Goal: Information Seeking & Learning: Learn about a topic

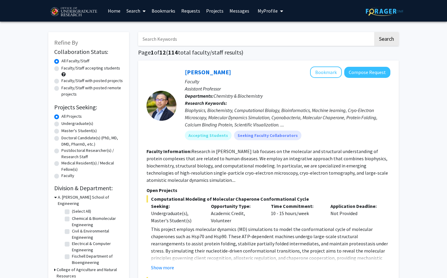
click at [76, 125] on label "Undergraduate(s)" at bounding box center [77, 123] width 32 height 6
click at [65, 124] on input "Undergraduate(s)" at bounding box center [63, 122] width 4 height 4
radio input "true"
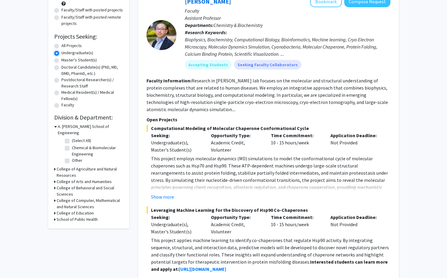
scroll to position [71, 0]
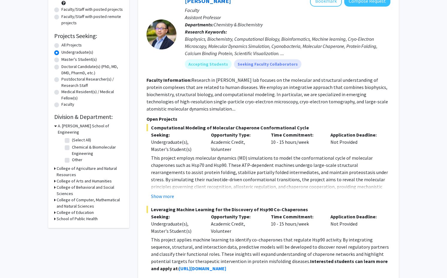
click at [73, 125] on h3 "A. [PERSON_NAME] School of Engineering" at bounding box center [90, 129] width 65 height 13
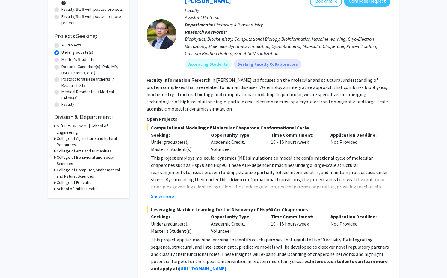
click at [73, 135] on h3 "College of Agriculture and Natural Resources" at bounding box center [90, 141] width 66 height 13
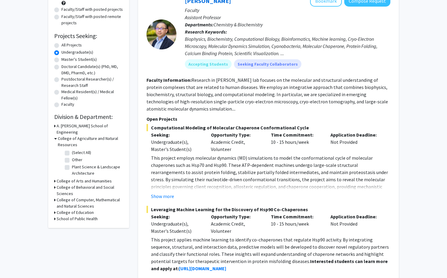
click at [72, 135] on h3 "College of Agriculture and Natural Resources" at bounding box center [90, 141] width 65 height 13
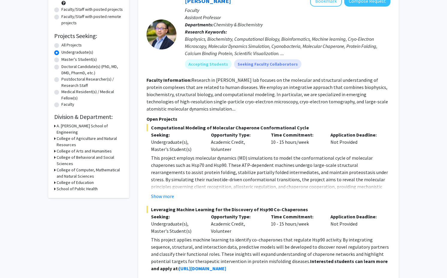
click at [69, 167] on h3 "College of Computer, Mathematical and Natural Sciences" at bounding box center [90, 173] width 66 height 13
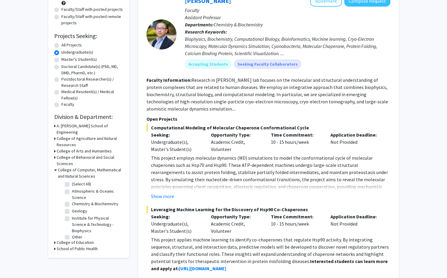
click at [72, 181] on label "(Select All)" at bounding box center [81, 184] width 19 height 6
click at [72, 181] on input "(Select All)" at bounding box center [74, 183] width 4 height 4
checkbox input "true"
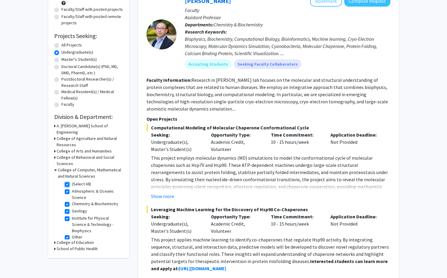
checkbox input "true"
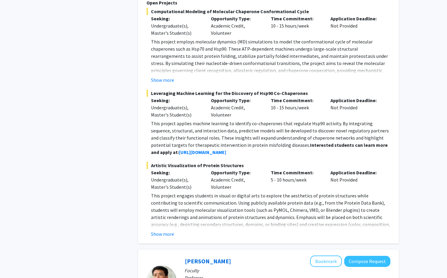
scroll to position [684, 0]
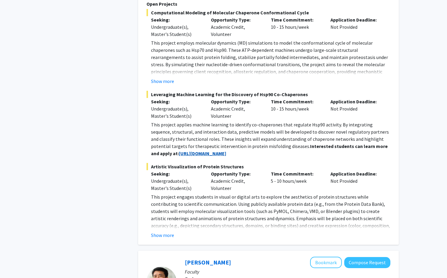
click at [195, 150] on strong "[URL][DOMAIN_NAME]" at bounding box center [202, 153] width 47 height 6
